Goal: Task Accomplishment & Management: Use online tool/utility

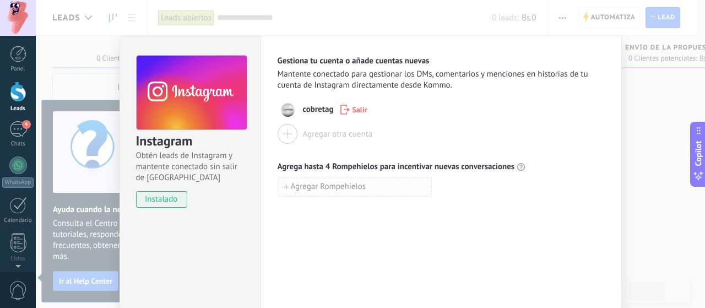
click at [338, 191] on span "Agregar Rompehielos" at bounding box center [328, 187] width 75 height 8
type input "*"
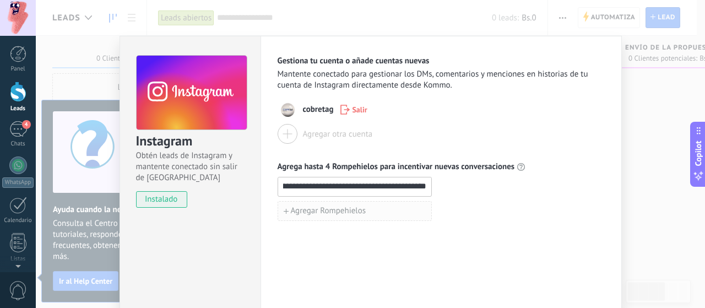
scroll to position [0, 112]
type input "**********"
drag, startPoint x: 423, startPoint y: 186, endPoint x: 248, endPoint y: 203, distance: 176.0
click at [248, 203] on div "**********" at bounding box center [371, 200] width 502 height 328
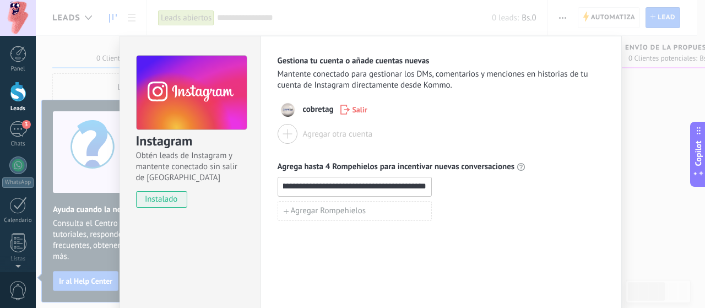
scroll to position [0, 142]
type input "**********"
click at [350, 209] on span "Agregar Rompehielos" at bounding box center [328, 211] width 75 height 8
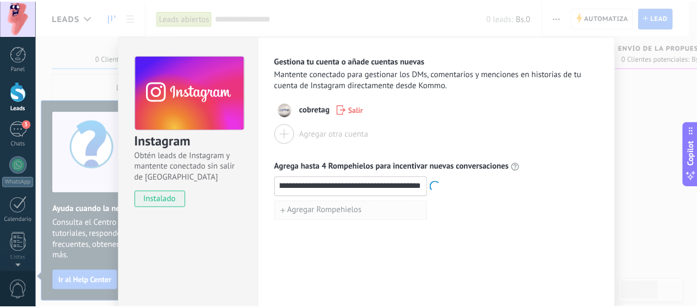
scroll to position [0, 0]
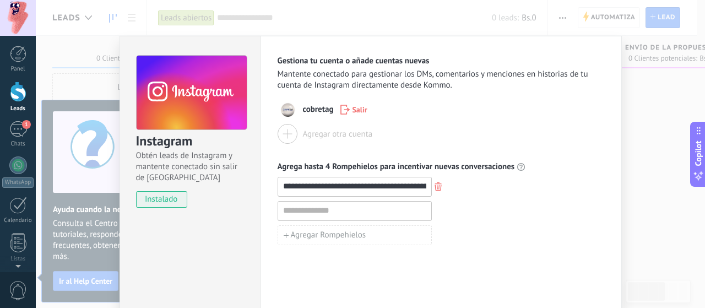
click at [633, 105] on div "**********" at bounding box center [370, 154] width 669 height 308
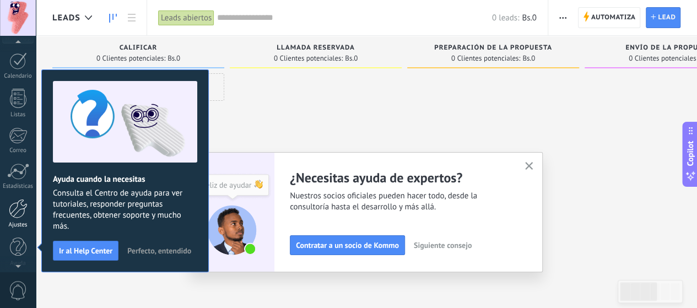
scroll to position [149, 0]
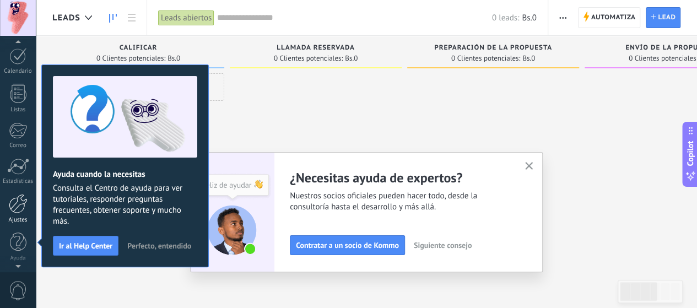
click at [19, 210] on div at bounding box center [18, 203] width 19 height 19
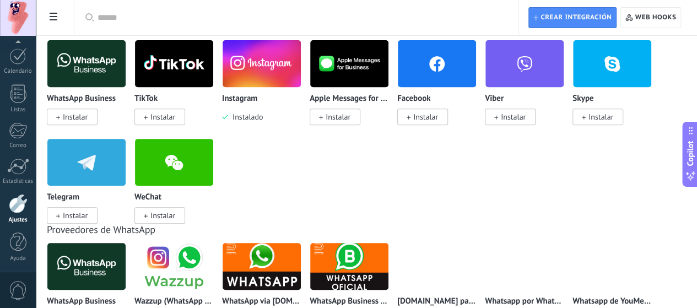
scroll to position [165, 0]
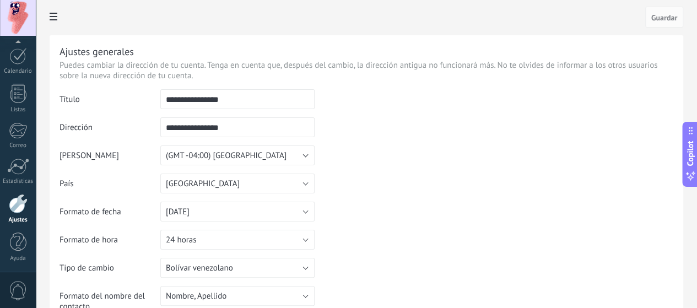
drag, startPoint x: 379, startPoint y: 126, endPoint x: 297, endPoint y: 135, distance: 82.5
click at [297, 135] on tr "**********" at bounding box center [366, 131] width 614 height 28
drag, startPoint x: 382, startPoint y: 102, endPoint x: 307, endPoint y: 103, distance: 75.5
click at [307, 103] on input "**********" at bounding box center [237, 99] width 154 height 20
type input "*"
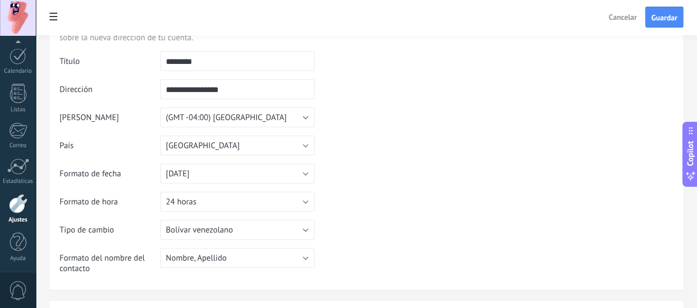
scroll to position [55, 0]
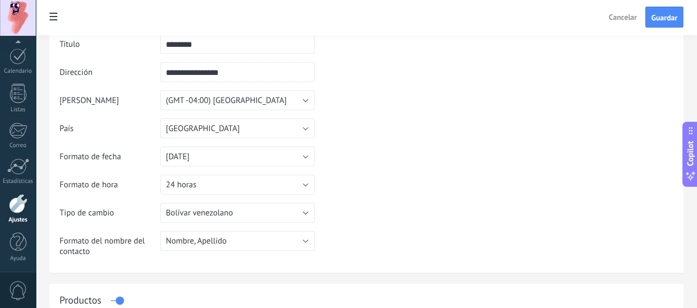
type input "********"
click at [314, 246] on button "Nombre, Apellido" at bounding box center [237, 241] width 154 height 20
click at [311, 246] on span "Nombre, Apellido" at bounding box center [232, 241] width 157 height 10
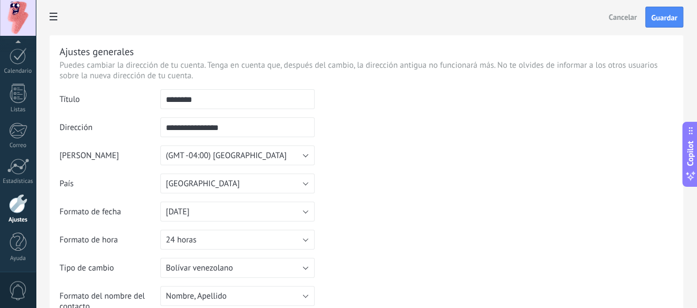
click at [314, 128] on input "**********" at bounding box center [237, 127] width 154 height 20
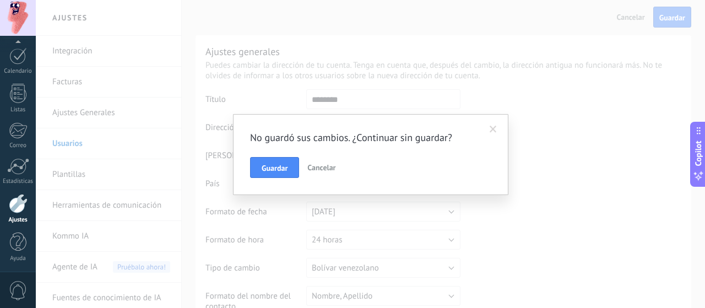
click at [329, 167] on span "Cancelar" at bounding box center [321, 167] width 28 height 10
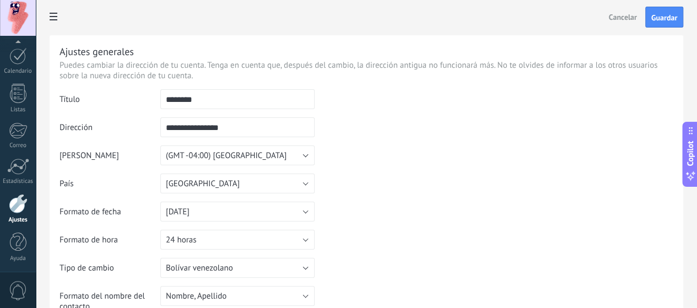
scroll to position [3, 0]
click at [24, 176] on link "Estadísticas" at bounding box center [18, 171] width 36 height 27
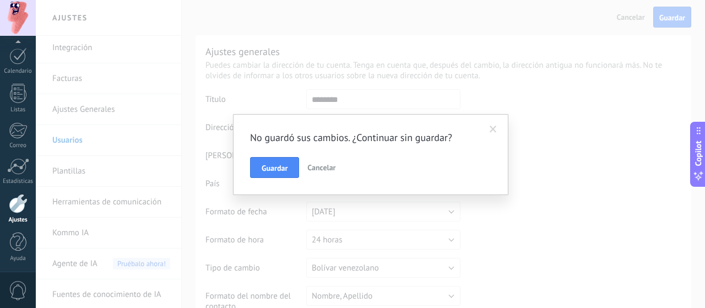
click at [332, 167] on span "Cancelar" at bounding box center [321, 167] width 28 height 10
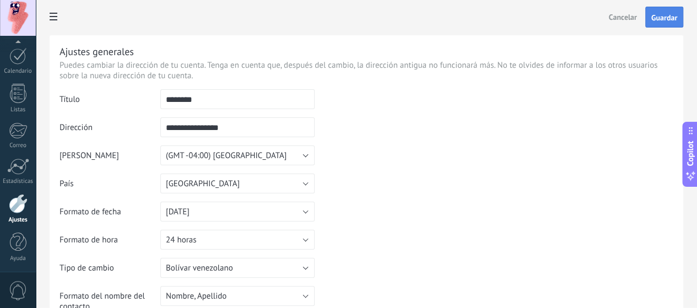
click at [652, 12] on button "Guardar" at bounding box center [664, 17] width 38 height 21
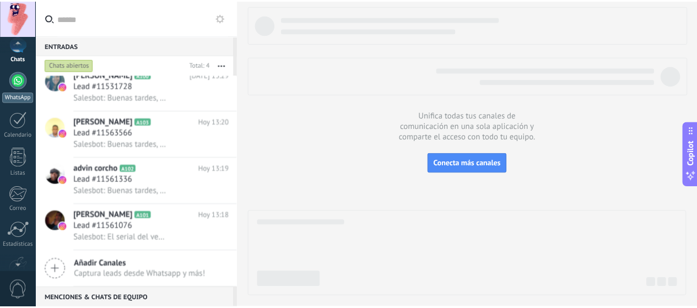
scroll to position [110, 0]
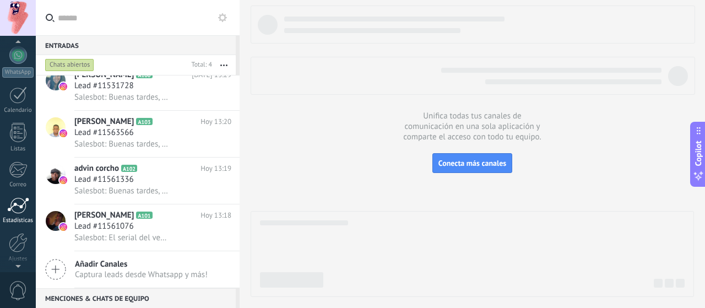
click at [17, 204] on div at bounding box center [18, 205] width 22 height 17
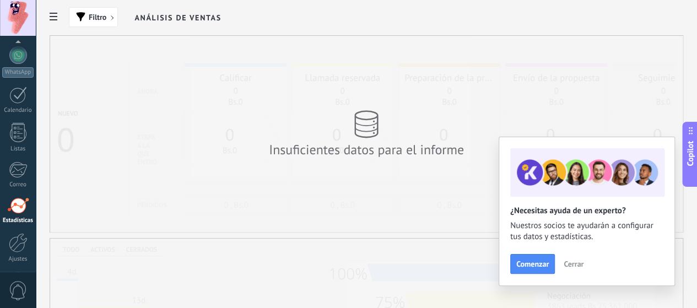
scroll to position [149, 0]
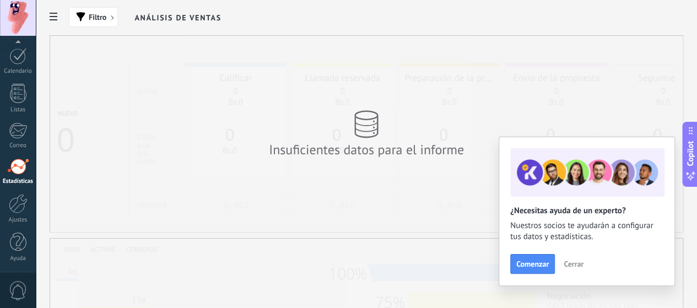
click at [581, 265] on span "Cerrar" at bounding box center [573, 264] width 20 height 8
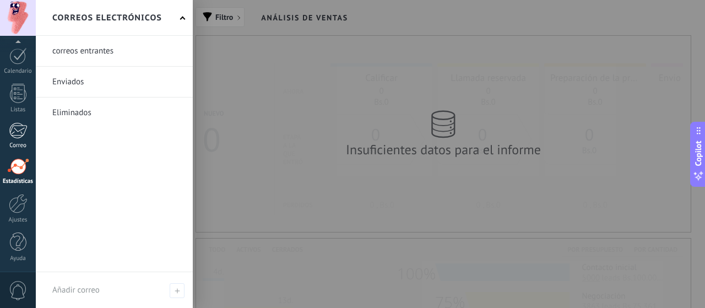
click at [19, 133] on div at bounding box center [18, 130] width 18 height 17
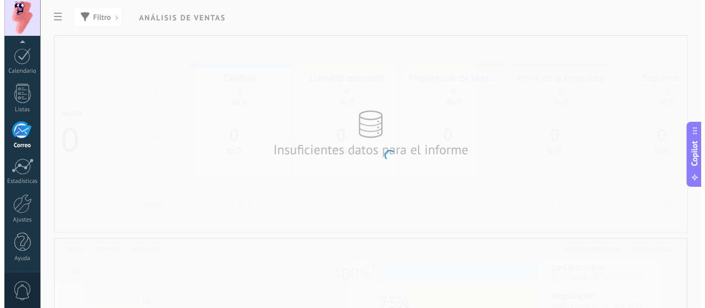
scroll to position [146, 0]
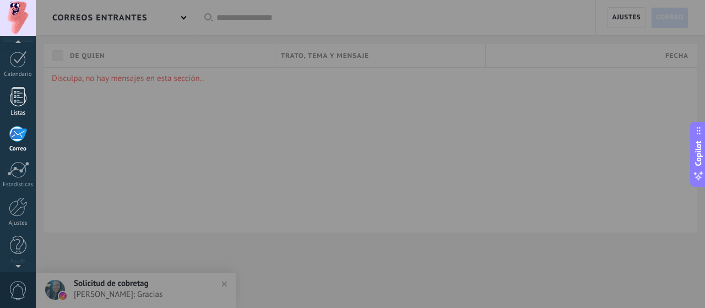
click at [12, 97] on div at bounding box center [18, 96] width 17 height 19
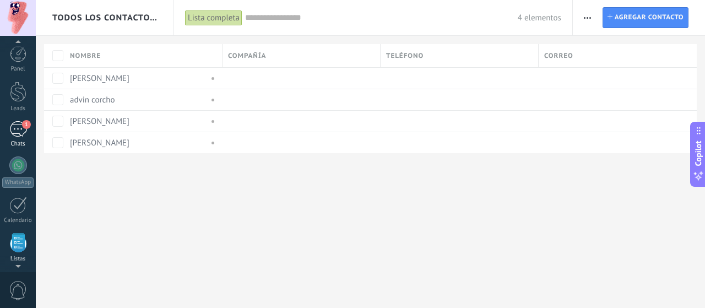
click at [23, 136] on div "1" at bounding box center [18, 129] width 18 height 16
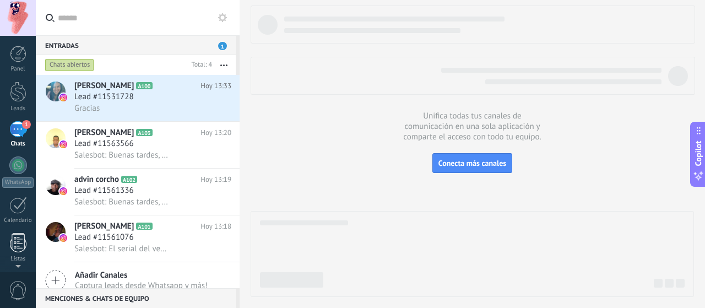
click at [16, 244] on div at bounding box center [18, 242] width 17 height 19
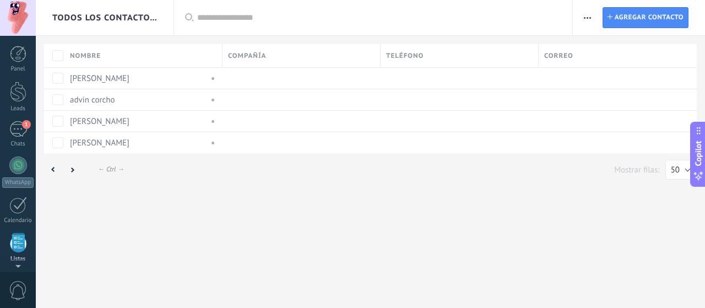
scroll to position [107, 0]
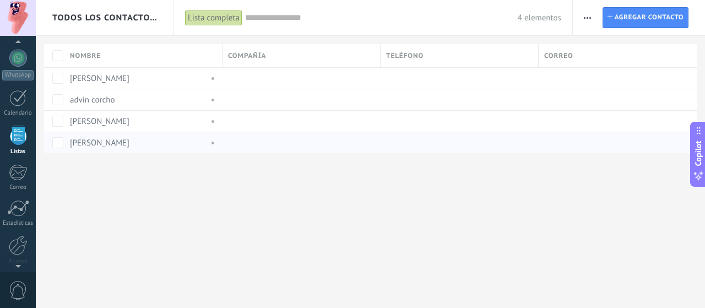
click at [100, 140] on link "Adriana Vegas" at bounding box center [99, 143] width 59 height 10
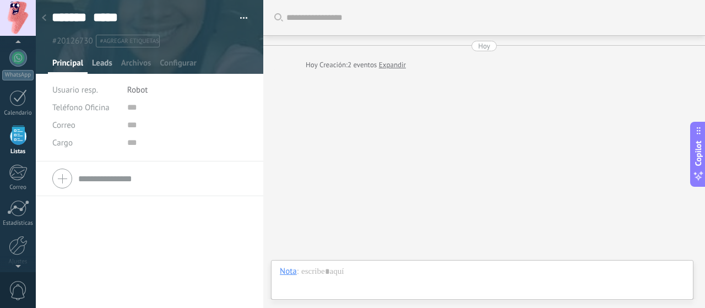
click at [108, 66] on span "Leads" at bounding box center [102, 66] width 20 height 16
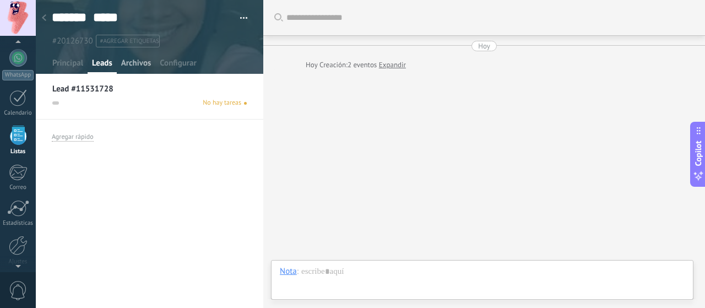
click at [134, 64] on span "Archivos" at bounding box center [136, 66] width 30 height 16
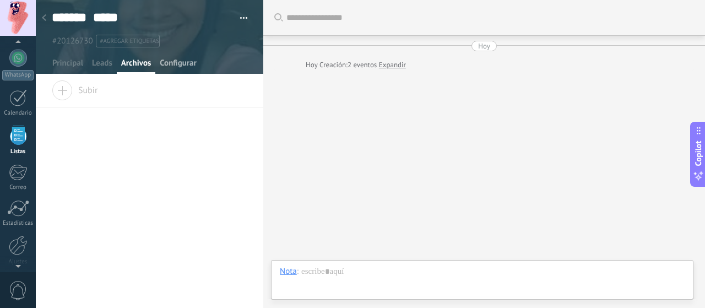
click at [167, 64] on span "Configurar" at bounding box center [178, 66] width 36 height 16
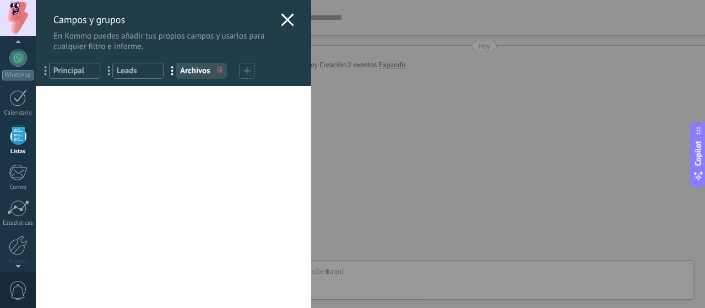
click at [288, 23] on icon at bounding box center [287, 19] width 13 height 13
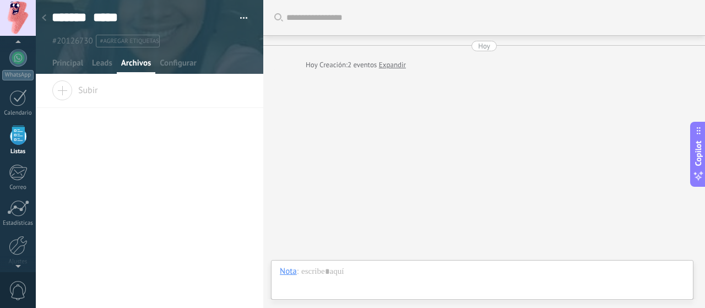
click at [241, 15] on button "button" at bounding box center [240, 18] width 16 height 17
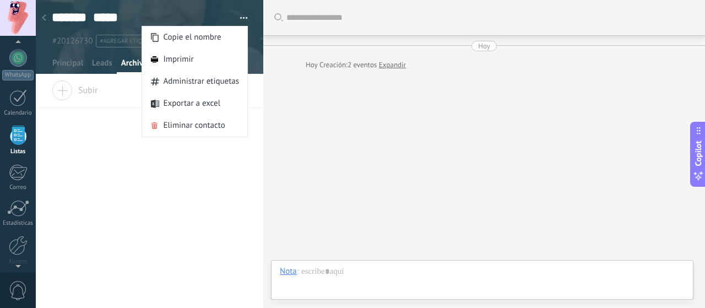
click at [660, 256] on div "Participantes:" at bounding box center [484, 249] width 420 height 18
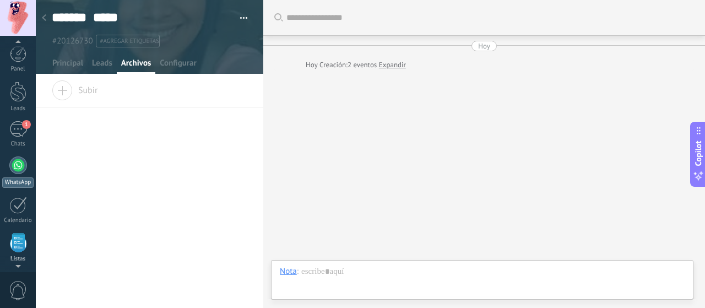
click at [16, 170] on div at bounding box center [18, 165] width 18 height 18
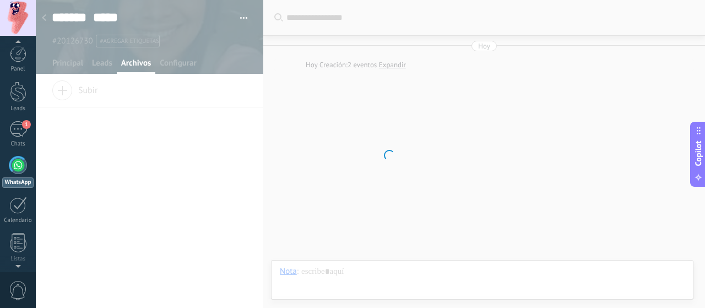
scroll to position [31, 0]
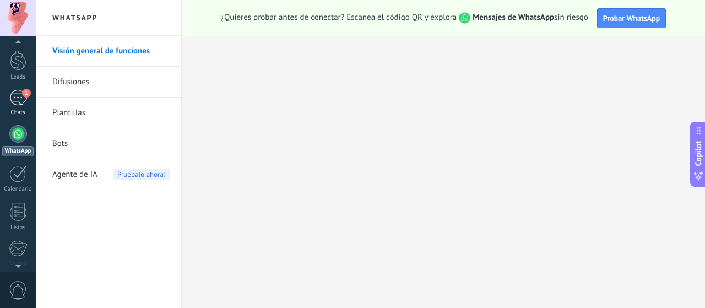
click at [19, 103] on div "1" at bounding box center [18, 98] width 18 height 16
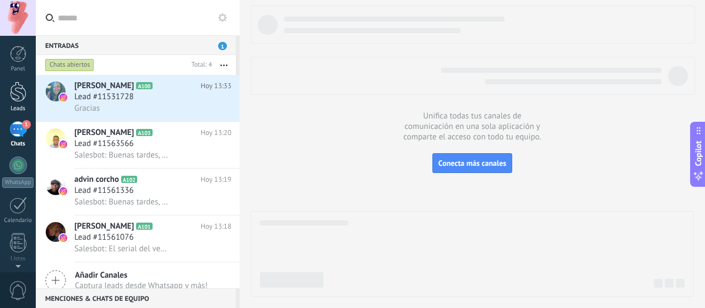
click at [12, 96] on div at bounding box center [18, 92] width 17 height 20
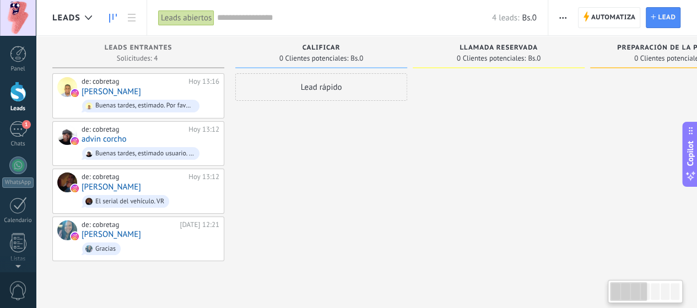
click at [653, 297] on div at bounding box center [654, 291] width 9 height 17
click at [660, 294] on div at bounding box center [664, 291] width 9 height 17
drag, startPoint x: 634, startPoint y: 57, endPoint x: 500, endPoint y: 61, distance: 134.5
click at [500, 61] on div "Leads Entrantes Solicitudes: 4 0 0 0 4 0 0 0 4 de: cobretag Hoy 13:16 Jesús Cha…" at bounding box center [681, 148] width 1258 height 225
click at [543, 102] on div at bounding box center [499, 167] width 172 height 188
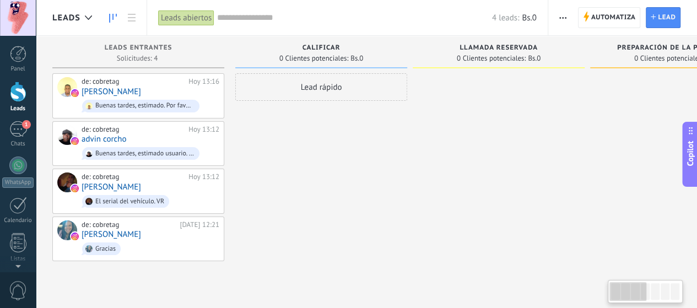
scroll to position [0, 7]
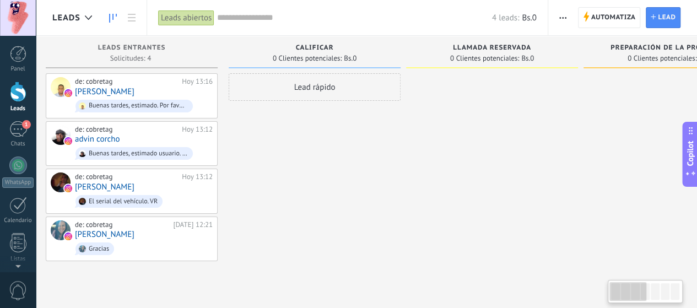
drag, startPoint x: 622, startPoint y: 297, endPoint x: 608, endPoint y: 300, distance: 14.2
click at [608, 300] on div at bounding box center [645, 291] width 75 height 23
drag, startPoint x: 661, startPoint y: 297, endPoint x: 653, endPoint y: 292, distance: 8.9
click at [641, 297] on div at bounding box center [645, 291] width 70 height 19
click at [659, 290] on div at bounding box center [645, 291] width 70 height 19
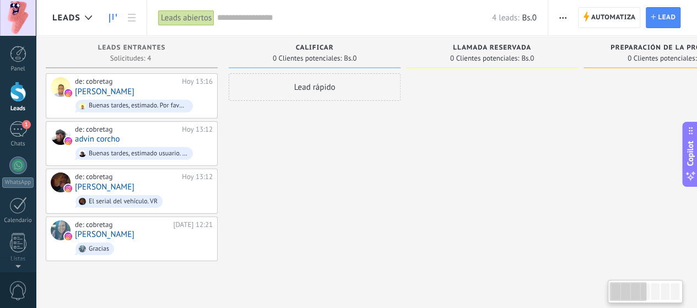
drag, startPoint x: 637, startPoint y: 292, endPoint x: 622, endPoint y: 297, distance: 15.0
click at [622, 297] on div at bounding box center [627, 291] width 37 height 19
click at [19, 56] on div at bounding box center [18, 54] width 17 height 17
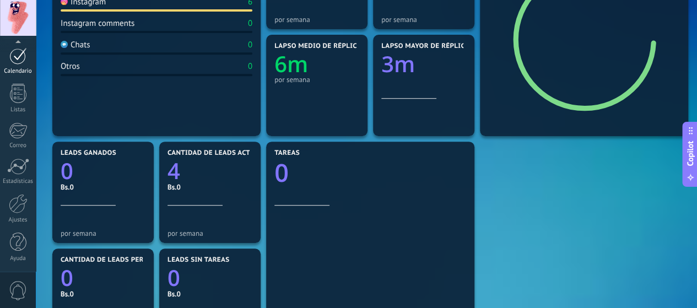
scroll to position [220, 0]
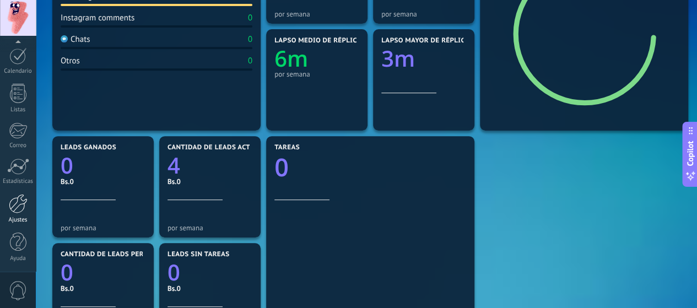
click at [15, 202] on div at bounding box center [18, 203] width 19 height 19
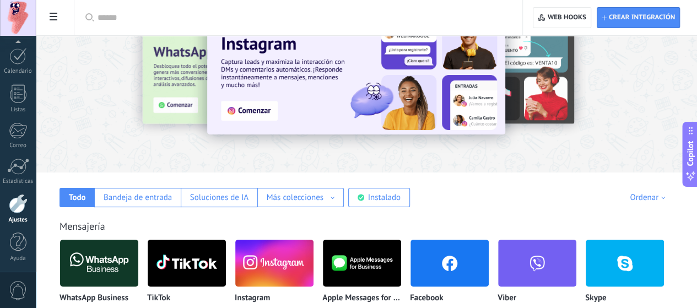
scroll to position [110, 0]
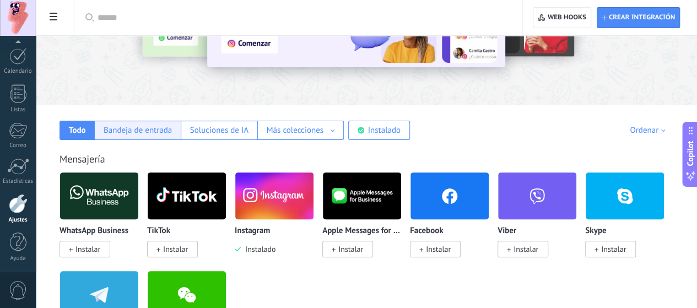
click at [172, 126] on div "Bandeja de entrada" at bounding box center [138, 130] width 68 height 10
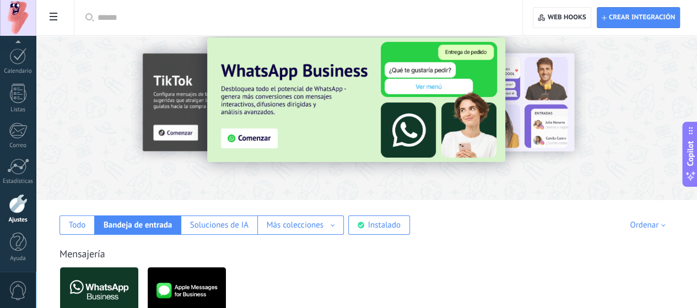
scroll to position [0, 0]
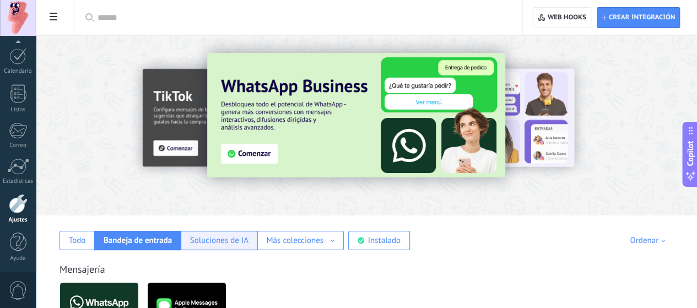
click at [248, 244] on div "Soluciones de IA" at bounding box center [219, 240] width 58 height 10
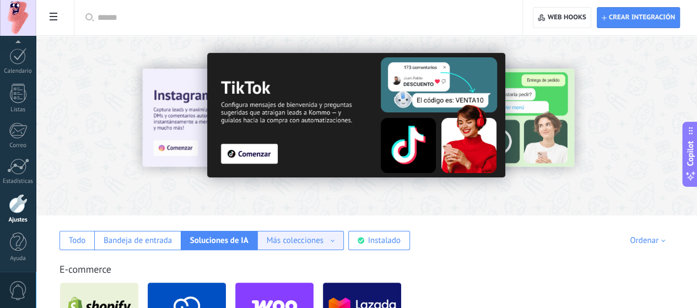
click at [323, 243] on div "Más colecciones" at bounding box center [295, 240] width 57 height 10
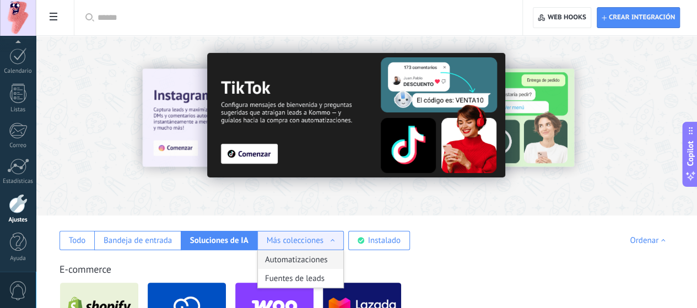
click at [343, 264] on div "Automatizaciones" at bounding box center [300, 259] width 85 height 19
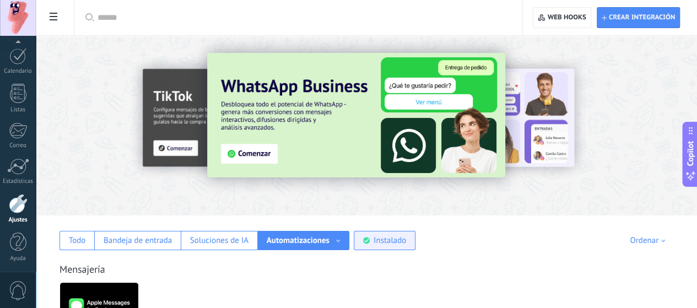
click at [406, 240] on div "Instalado" at bounding box center [389, 240] width 32 height 10
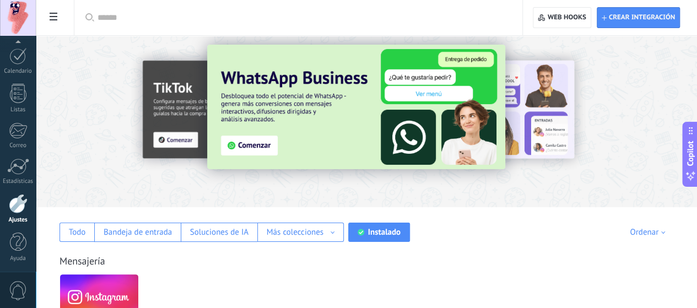
scroll to position [86, 0]
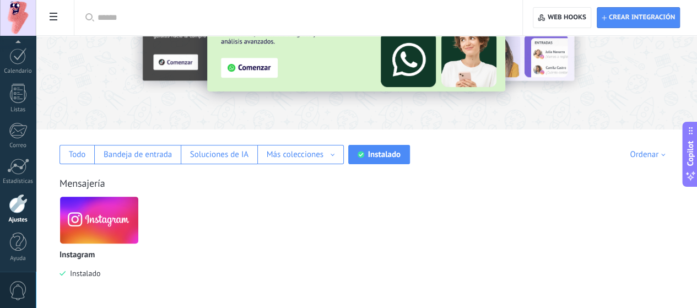
click at [138, 216] on img at bounding box center [99, 219] width 78 height 53
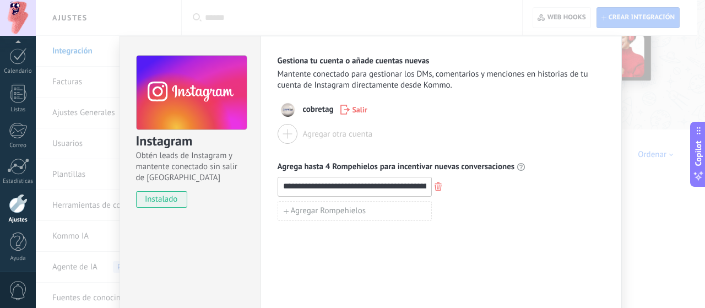
click at [524, 168] on div "Agrega hasta 4 Rompehielos para incentivar nuevas conversaciones" at bounding box center [441, 166] width 327 height 11
click at [625, 131] on div "**********" at bounding box center [370, 154] width 669 height 308
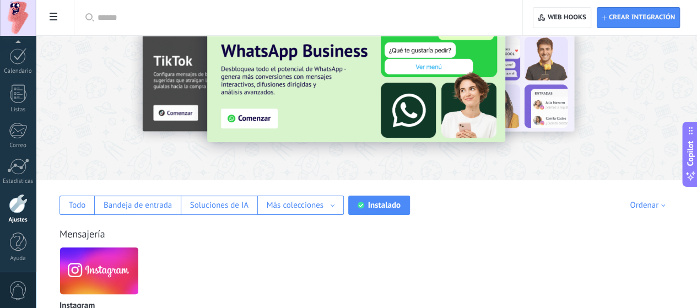
scroll to position [0, 0]
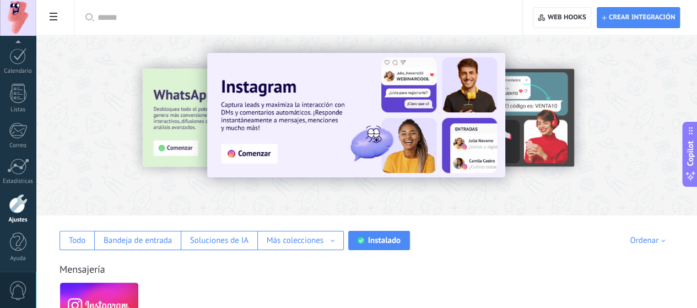
click at [602, 88] on div at bounding box center [640, 124] width 248 height 99
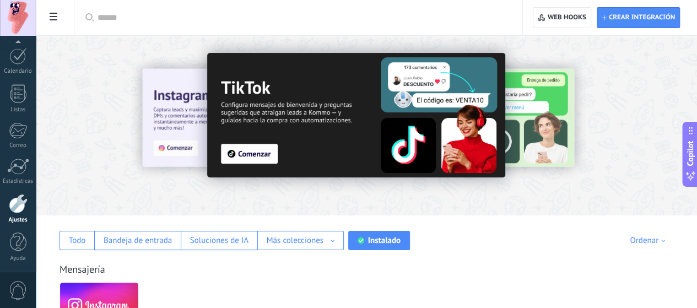
click at [621, 106] on div at bounding box center [640, 124] width 248 height 99
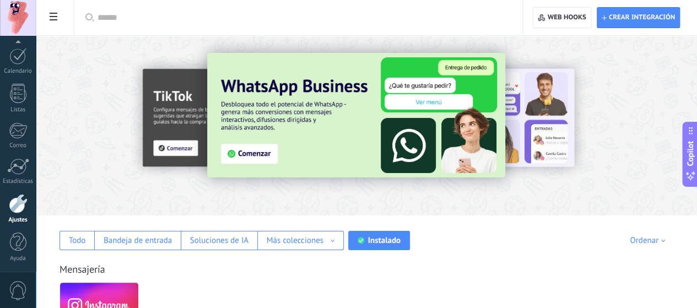
click at [630, 106] on div at bounding box center [640, 124] width 248 height 99
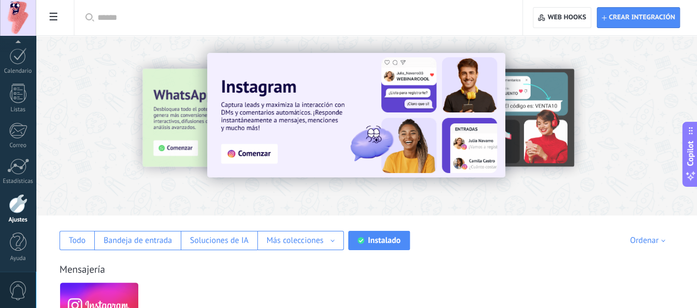
scroll to position [3, 0]
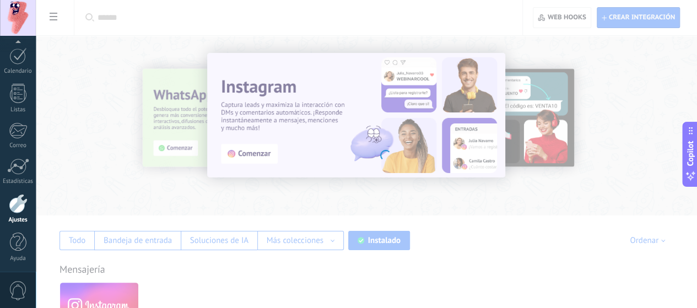
click at [692, 156] on span "Copilot" at bounding box center [690, 152] width 11 height 25
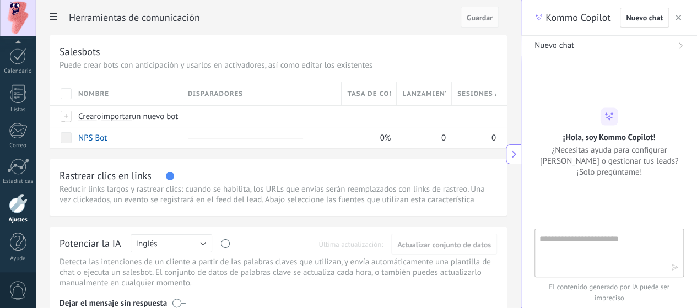
click at [603, 243] on textarea at bounding box center [601, 252] width 124 height 40
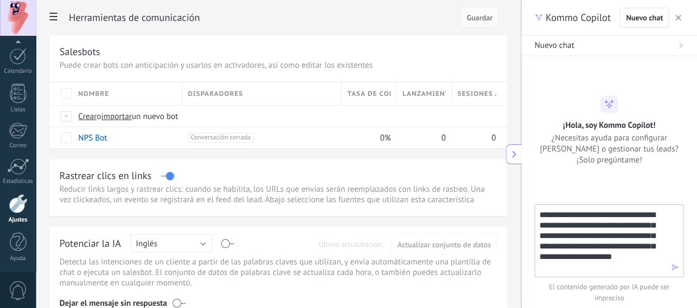
type textarea "**********"
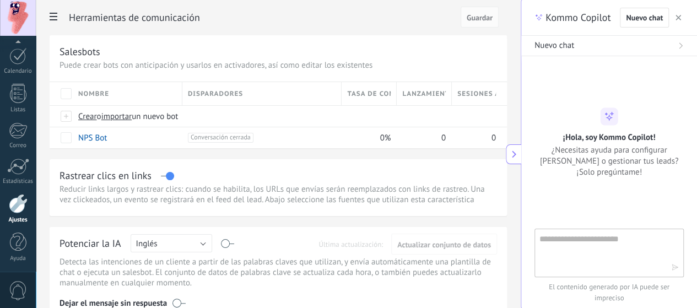
click at [680, 46] on icon at bounding box center [680, 45] width 7 height 7
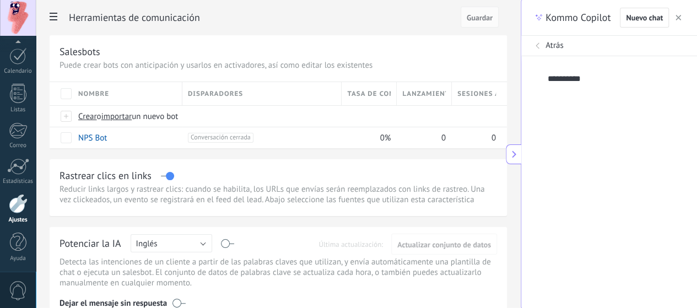
click at [588, 68] on ul "**********" at bounding box center [609, 79] width 176 height 46
click at [584, 78] on div "**********" at bounding box center [601, 79] width 109 height 19
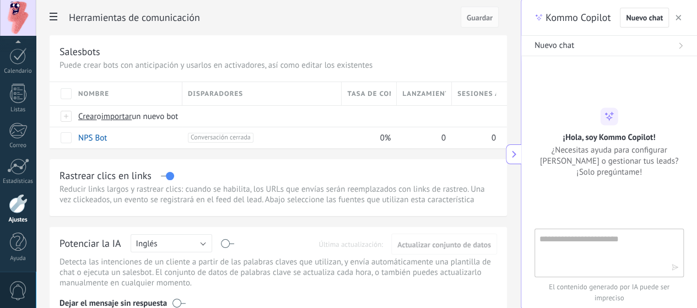
click at [679, 16] on icon "button" at bounding box center [678, 18] width 6 height 6
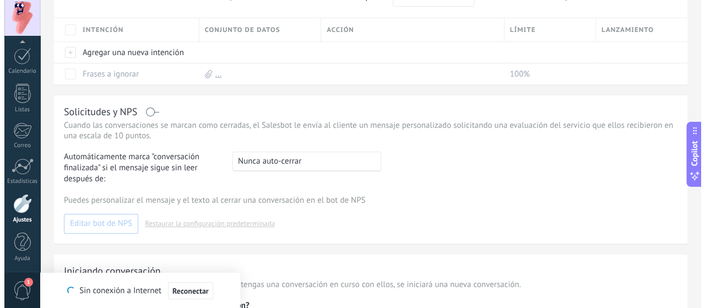
scroll to position [297, 0]
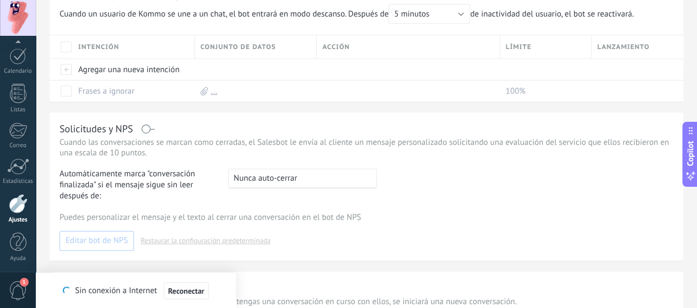
click at [20, 288] on span "1" at bounding box center [18, 290] width 19 height 19
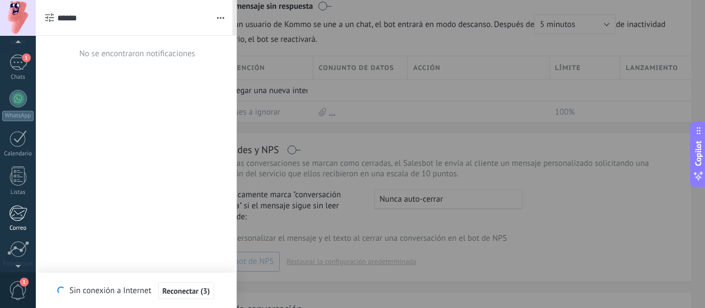
scroll to position [0, 0]
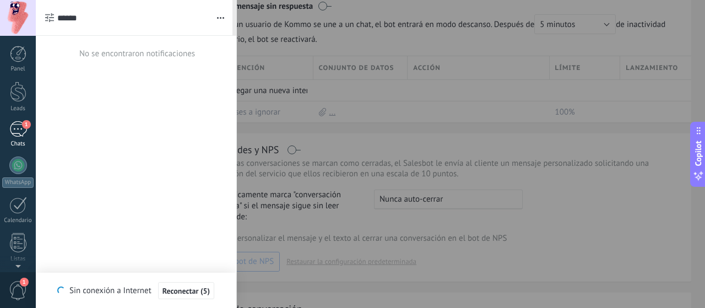
click at [14, 132] on div "1" at bounding box center [18, 129] width 18 height 16
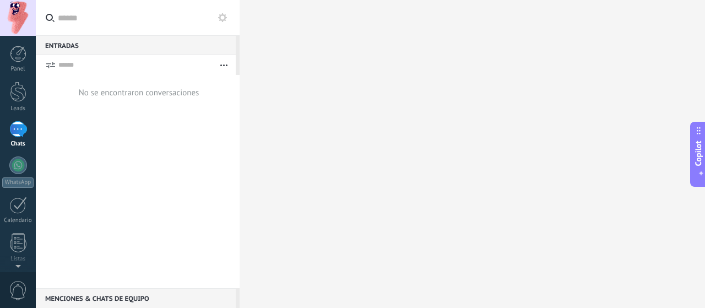
click at [699, 149] on span "Copilot" at bounding box center [698, 152] width 11 height 25
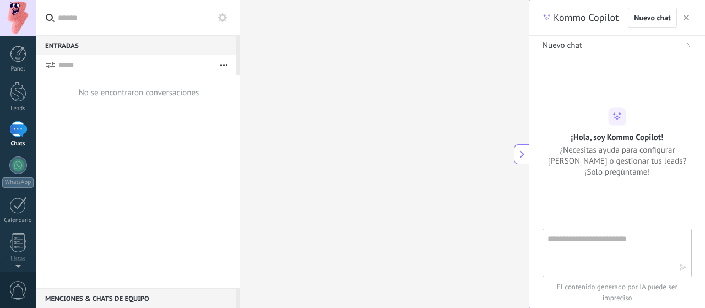
click at [610, 248] on textarea at bounding box center [609, 252] width 124 height 40
type textarea "*******"
